Goal: Browse casually: Explore the website without a specific task or goal

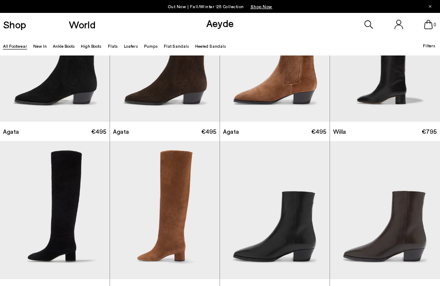
scroll to position [291, 0]
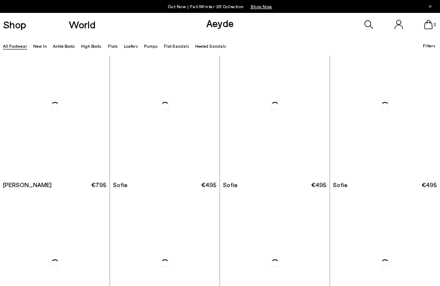
scroll to position [1908, 0]
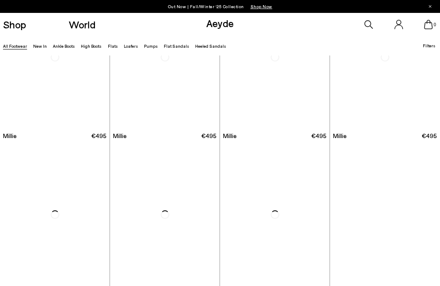
scroll to position [2818, 0]
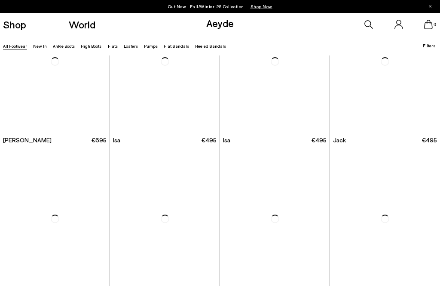
scroll to position [3898, 0]
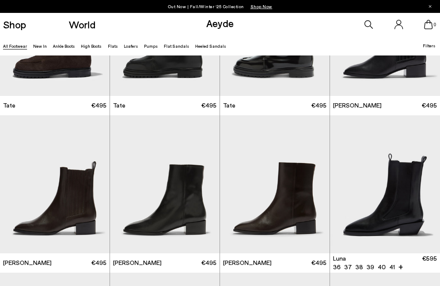
scroll to position [4697, 0]
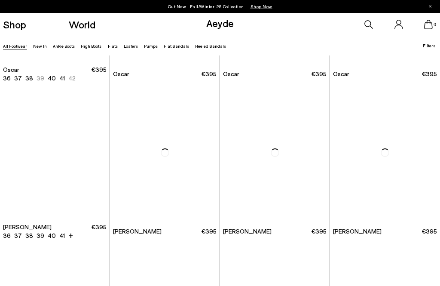
scroll to position [5805, 0]
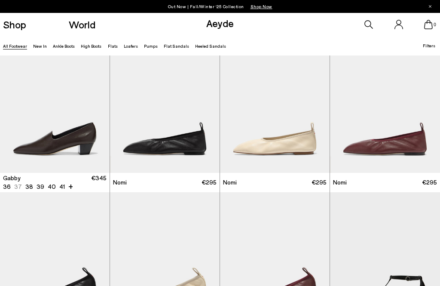
scroll to position [6444, 0]
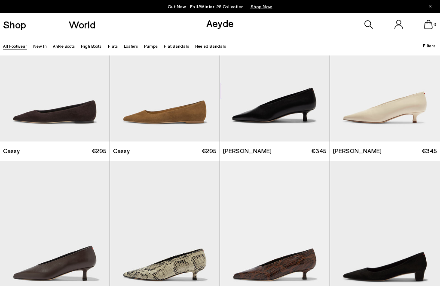
scroll to position [7762, 0]
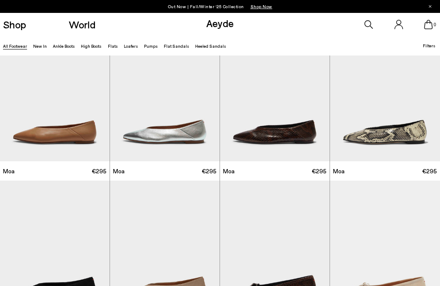
scroll to position [8298, 0]
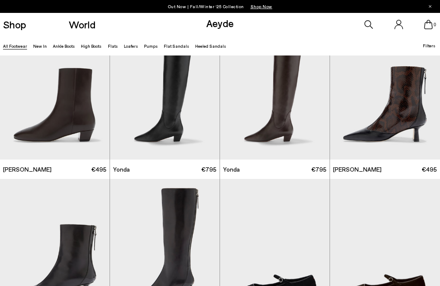
scroll to position [1476, 0]
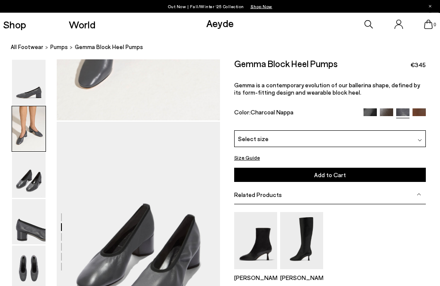
scroll to position [330, 0]
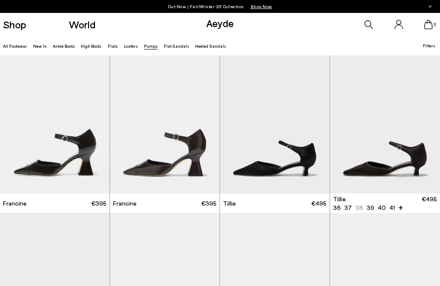
scroll to position [159, 0]
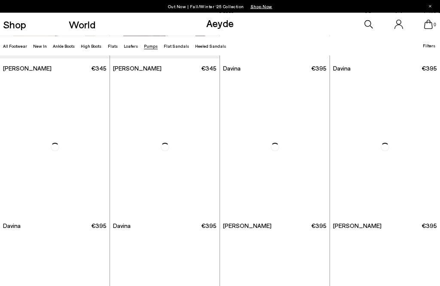
scroll to position [1393, 0]
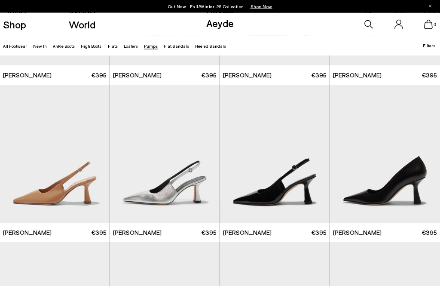
scroll to position [2327, 0]
